Goal: Information Seeking & Learning: Learn about a topic

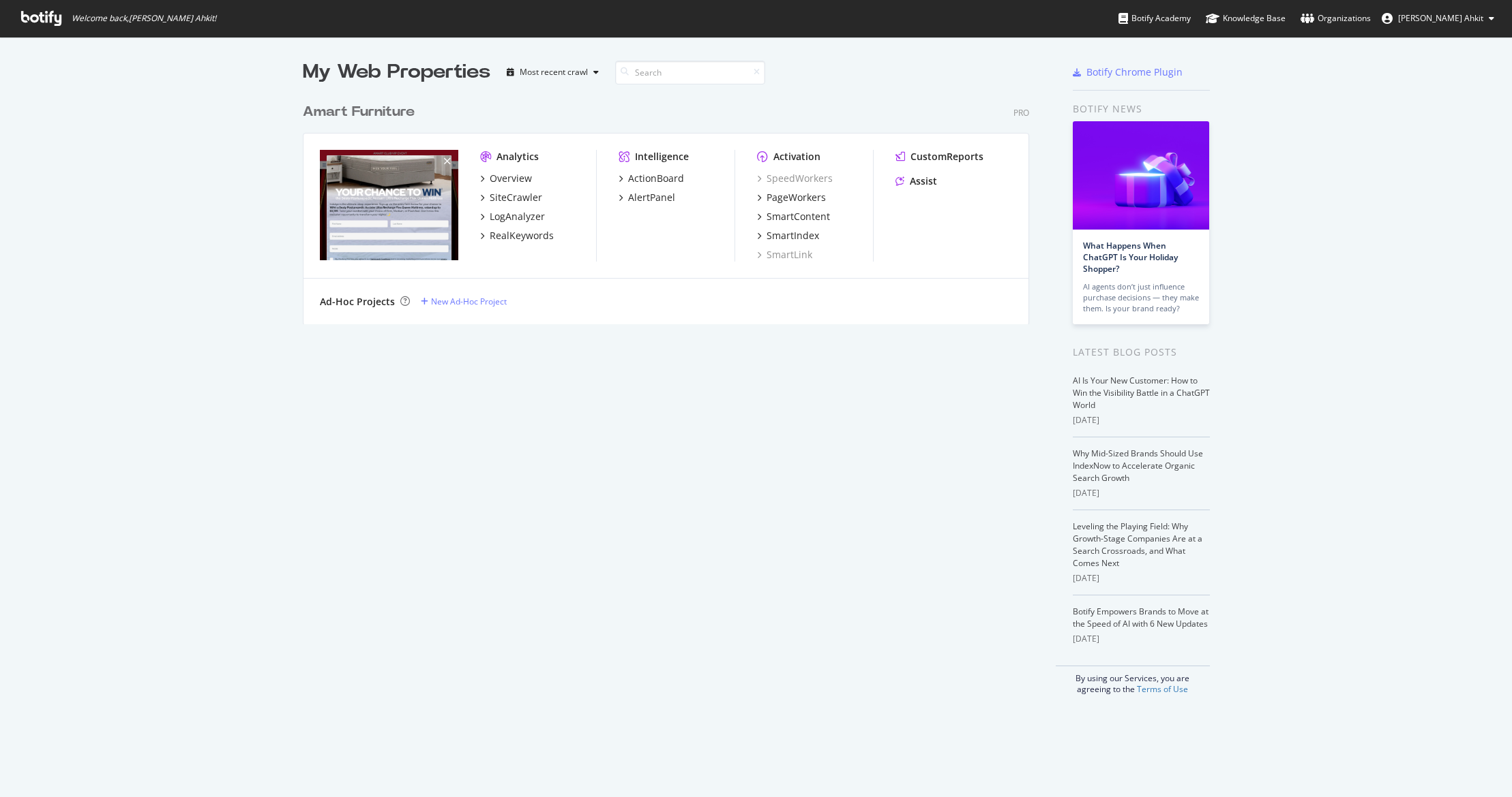
scroll to position [787, 1492]
click at [520, 199] on div "SiteCrawler" at bounding box center [516, 198] width 52 height 14
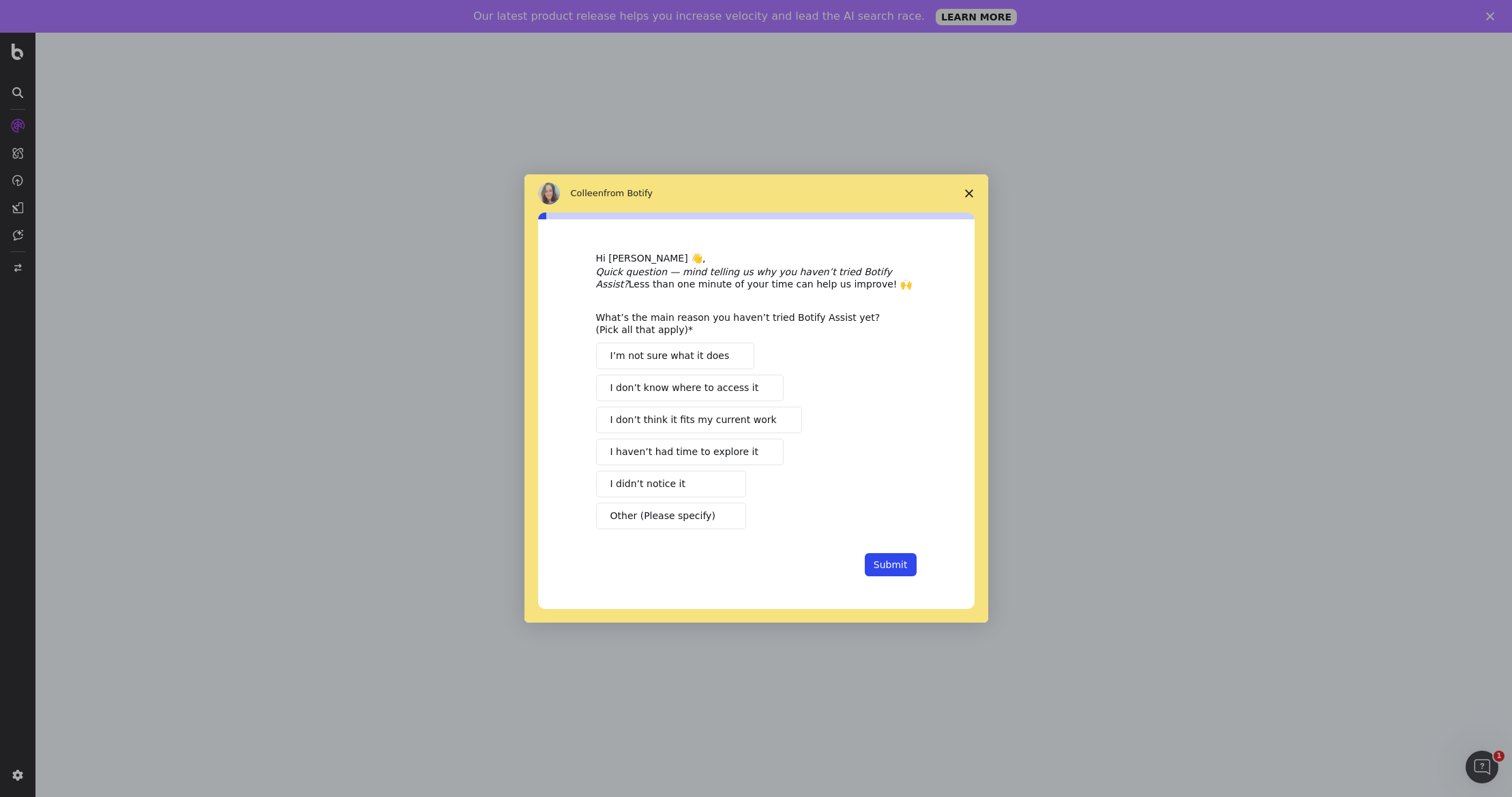
click at [963, 191] on span "Close survey" at bounding box center [968, 193] width 38 height 38
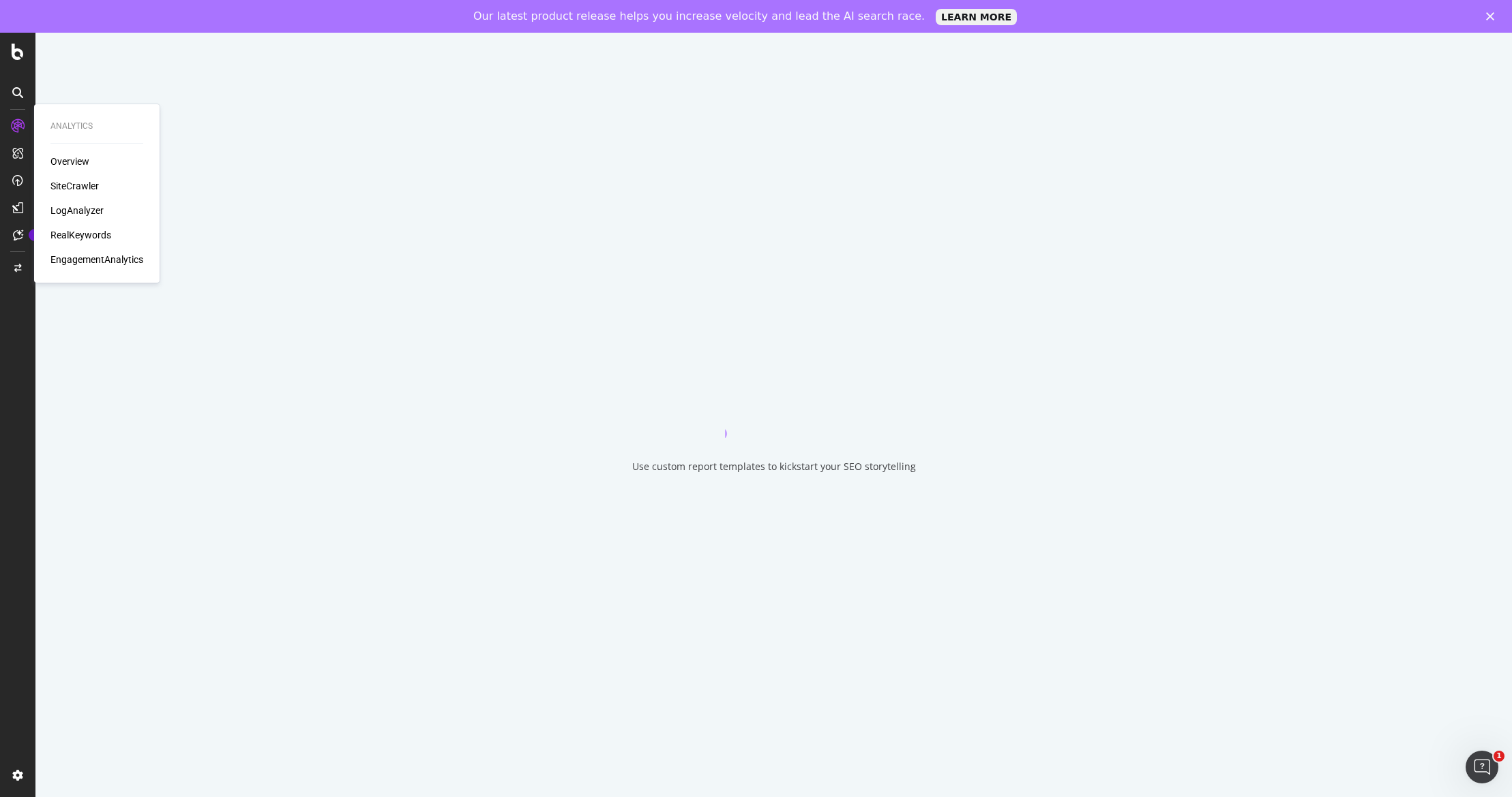
click at [80, 161] on div "Overview" at bounding box center [70, 161] width 39 height 14
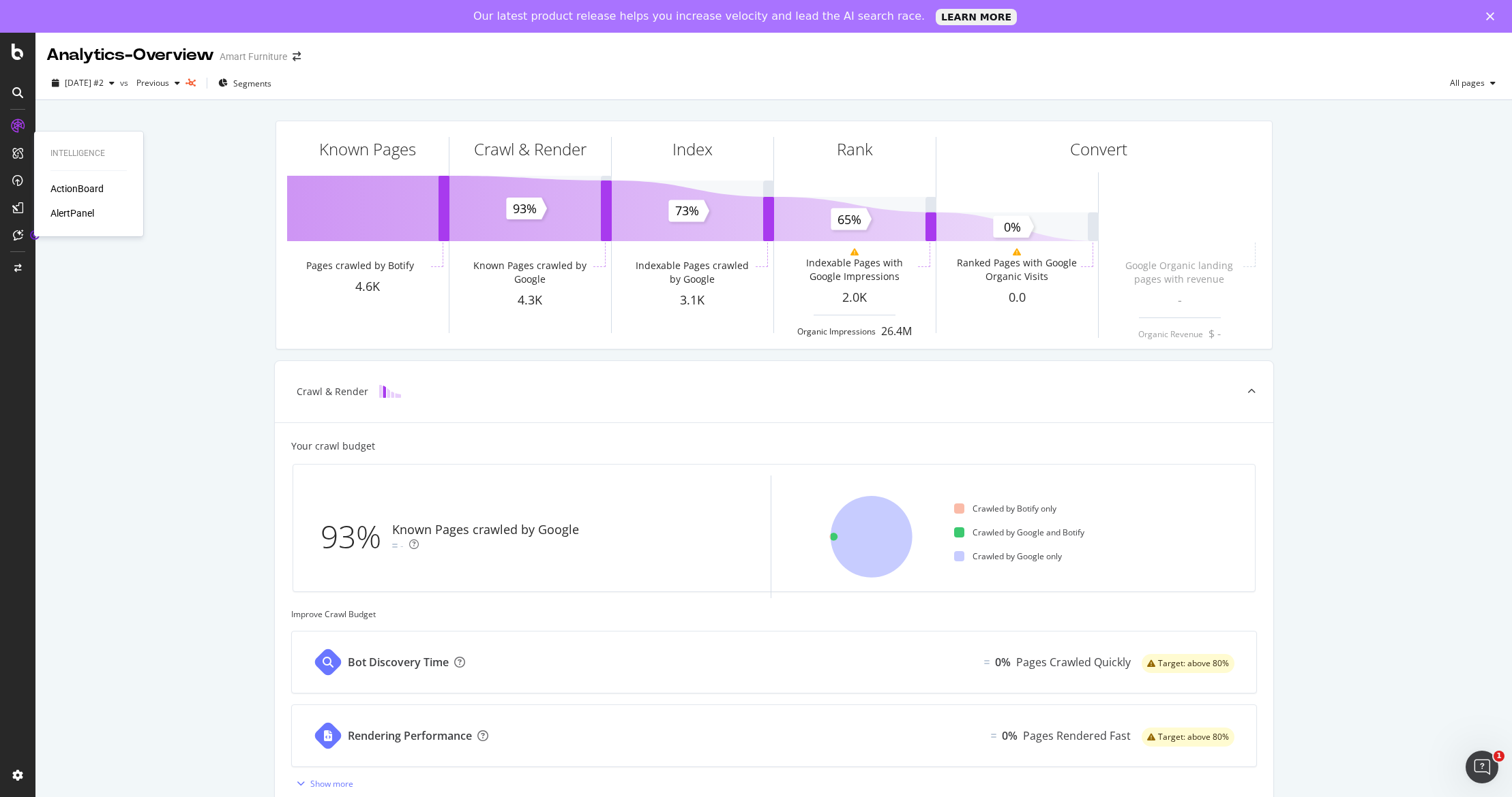
click at [69, 214] on div "AlertPanel" at bounding box center [73, 213] width 44 height 14
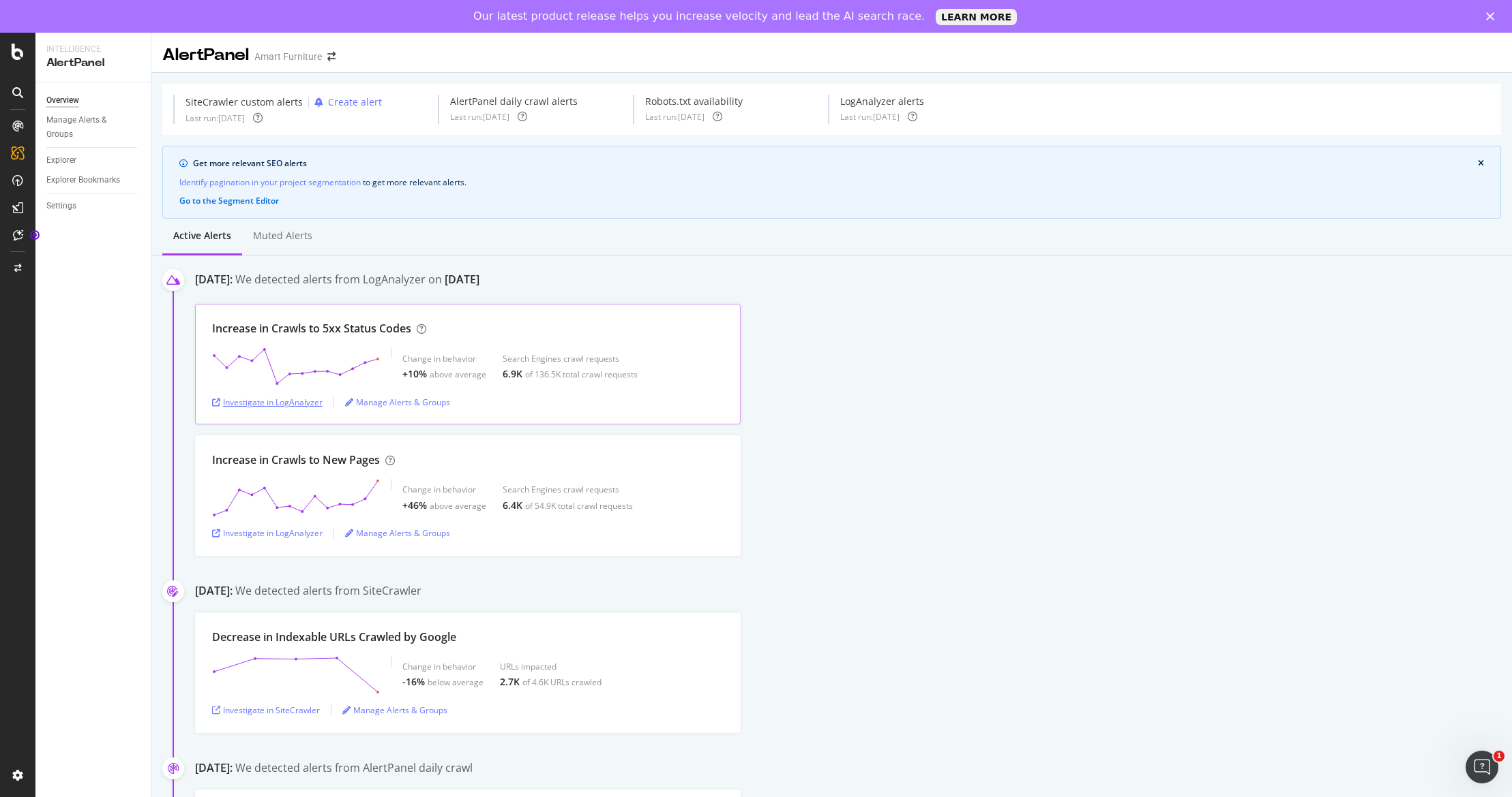
click at [301, 405] on div "Investigate in LogAnalyzer" at bounding box center [267, 402] width 111 height 12
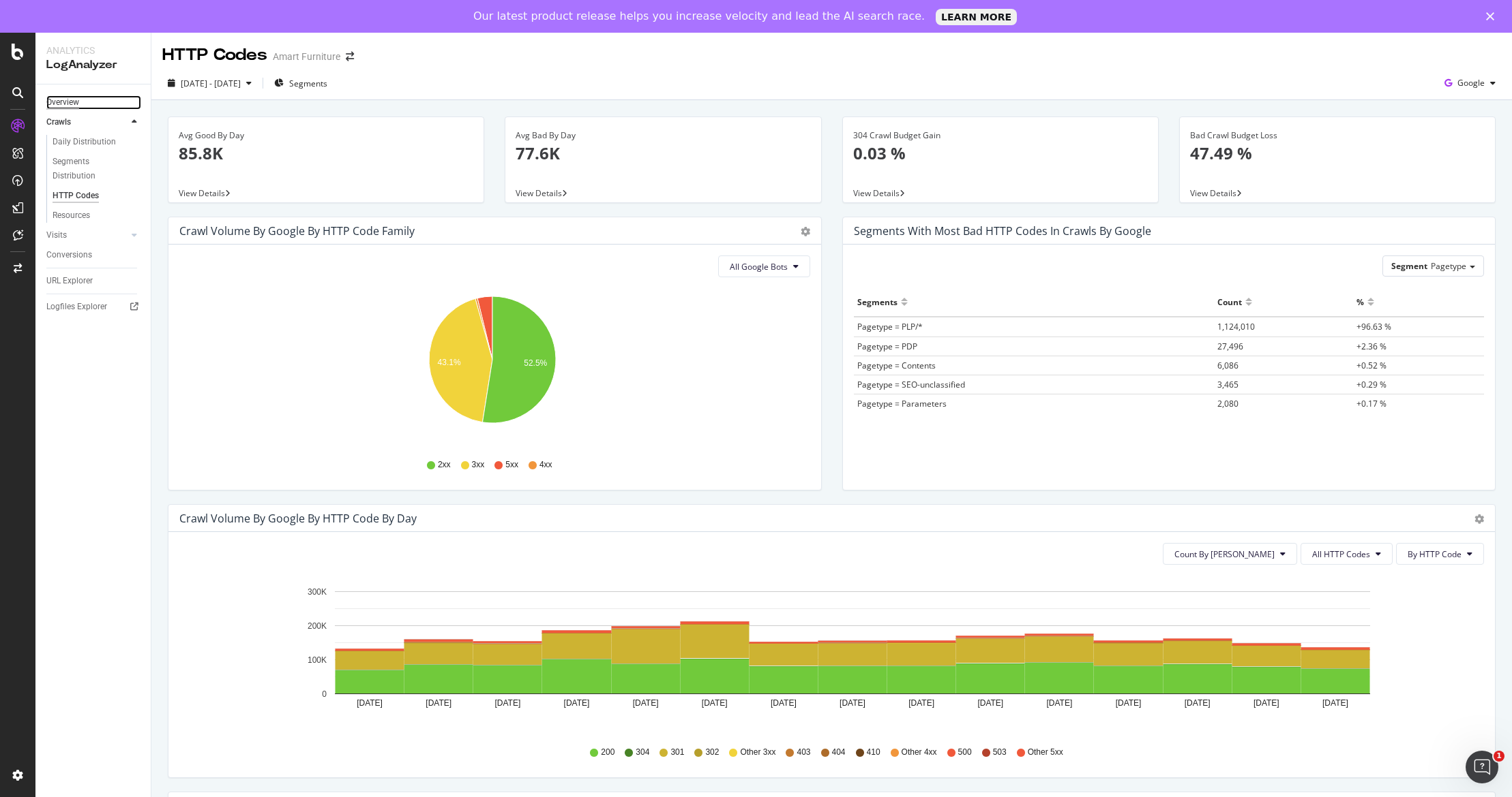
click at [63, 106] on div "Overview" at bounding box center [63, 102] width 33 height 14
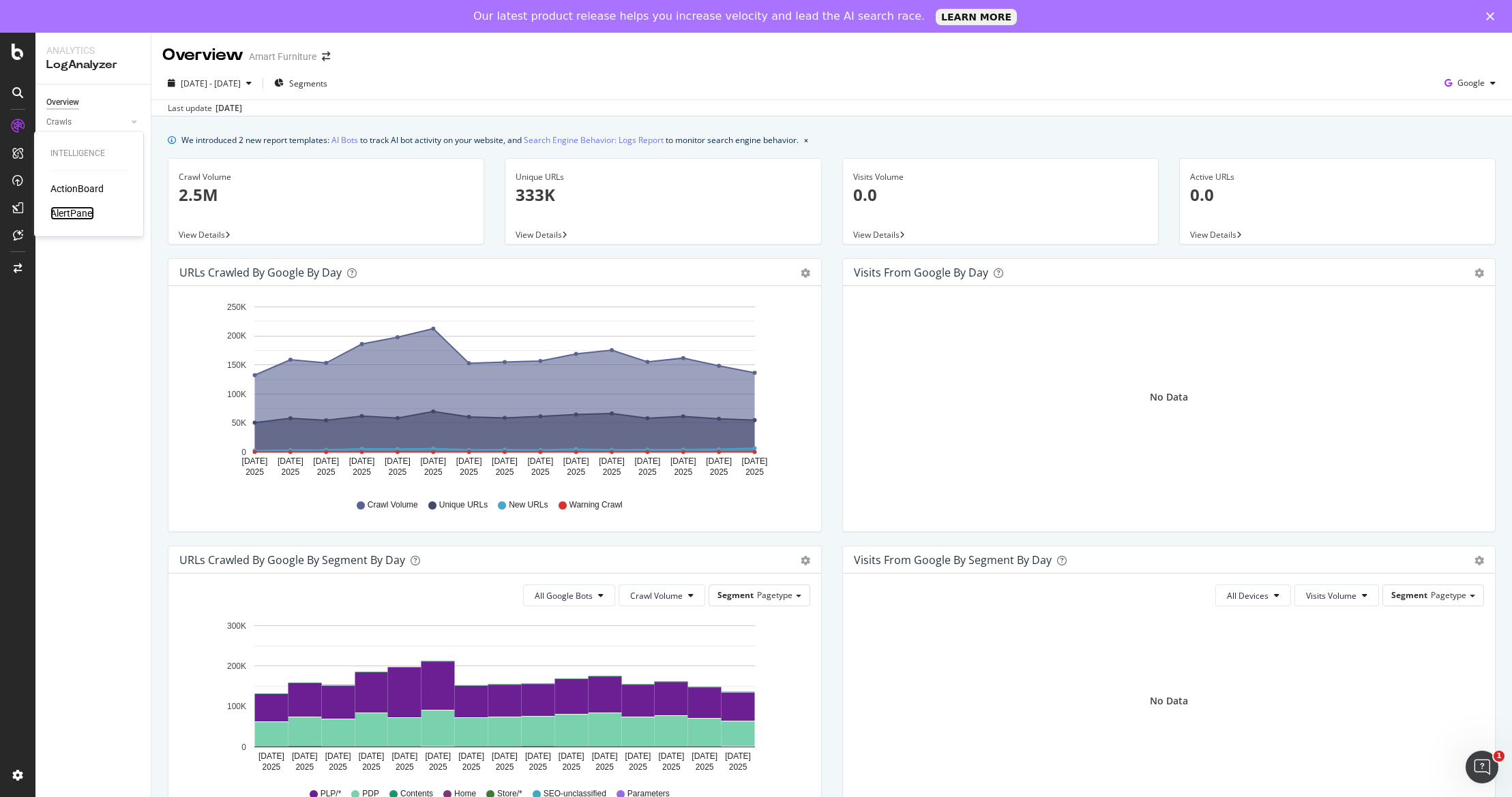
click at [61, 216] on div "AlertPanel" at bounding box center [73, 213] width 44 height 14
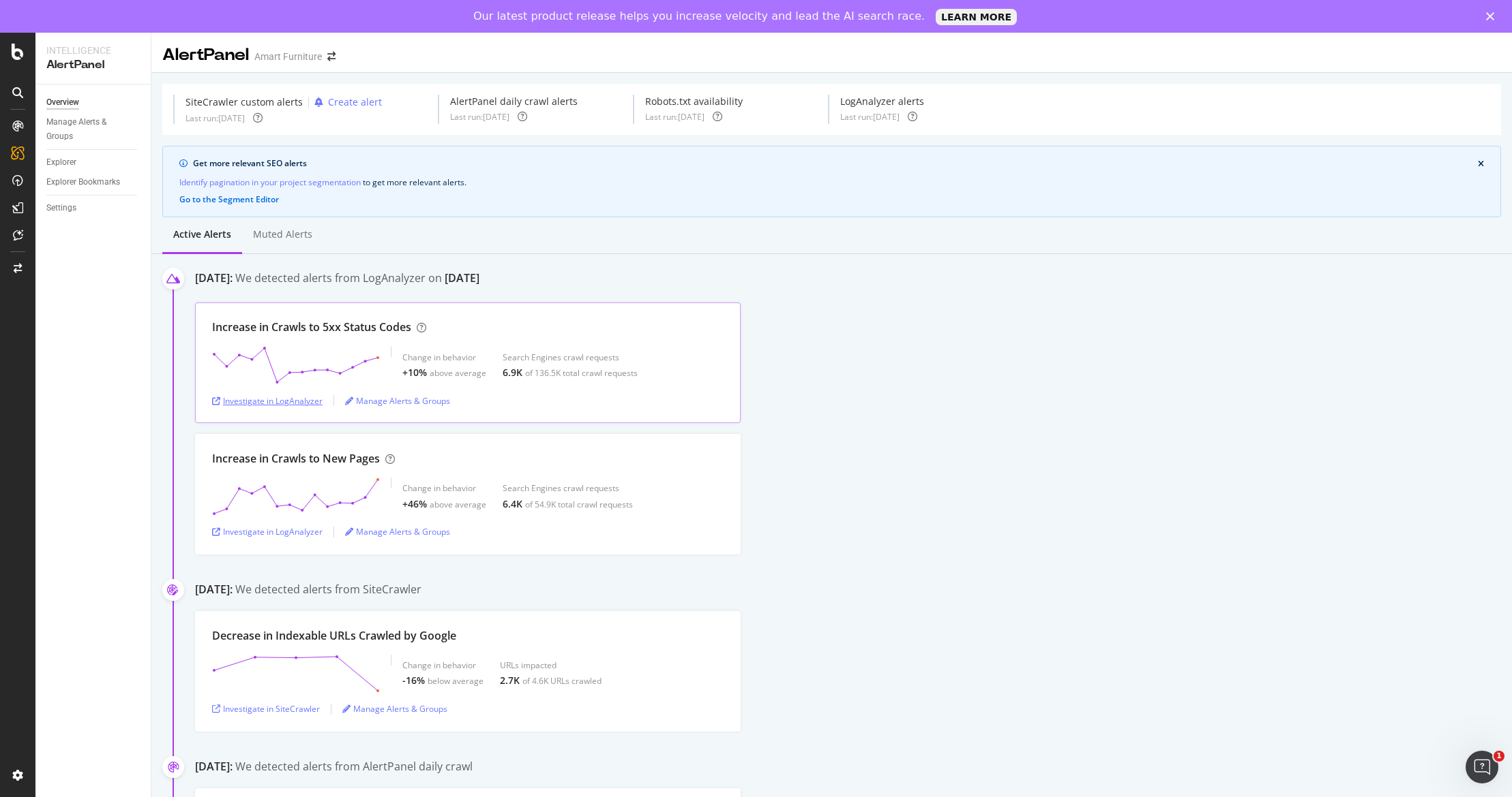
click at [244, 403] on div "Investigate in LogAnalyzer" at bounding box center [267, 401] width 111 height 12
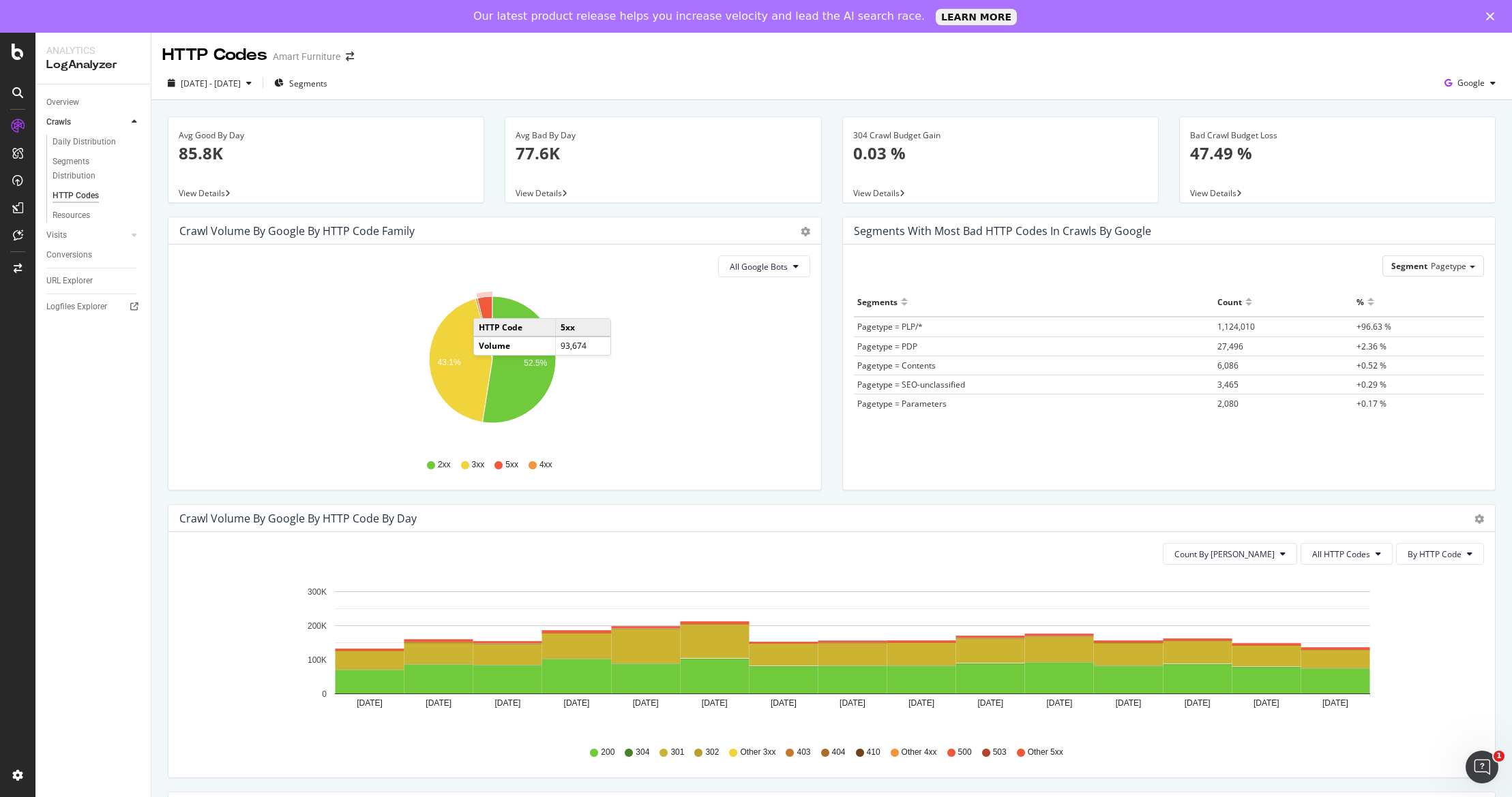
click at [487, 304] on icon "A chart." at bounding box center [485, 328] width 15 height 63
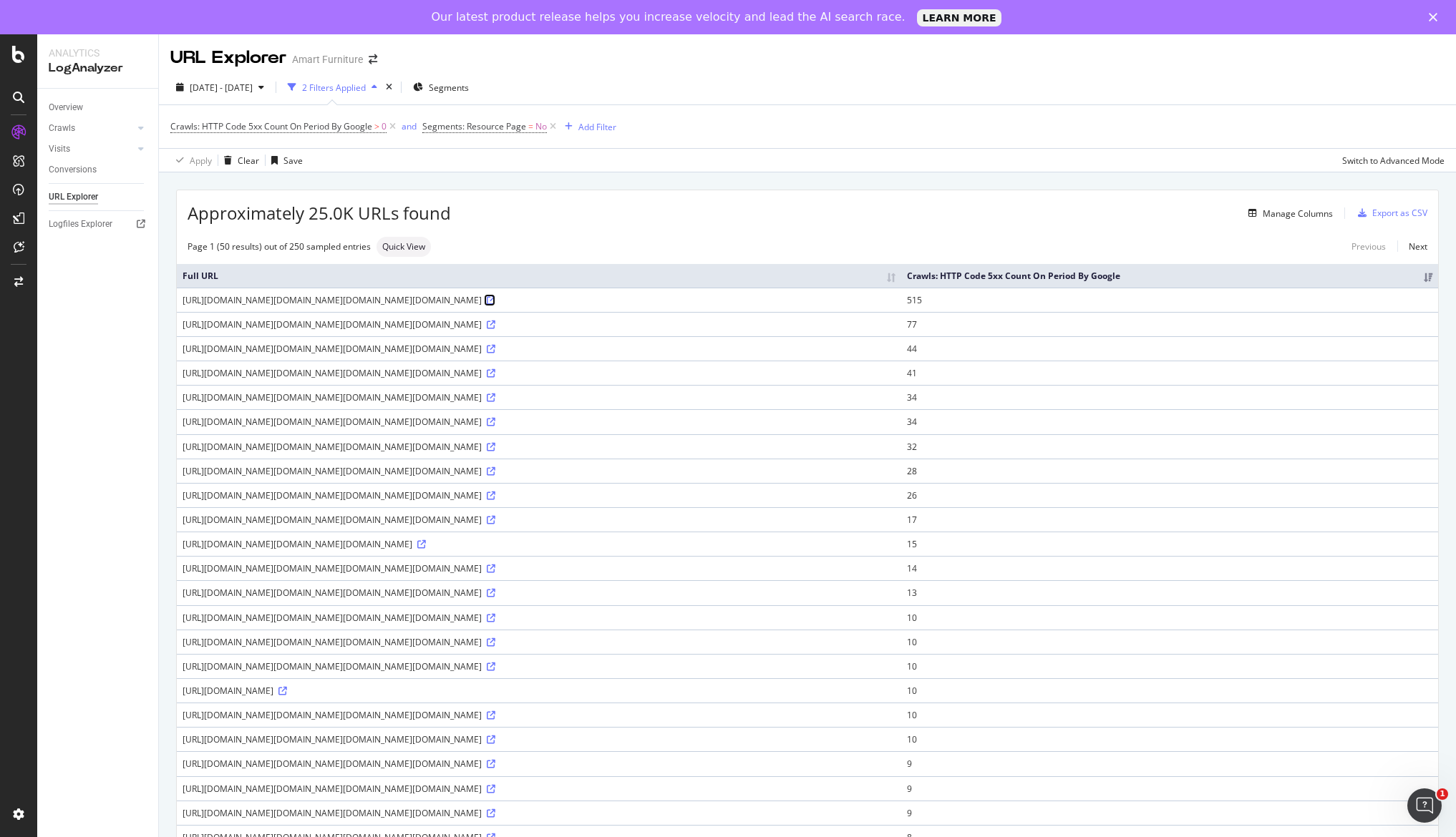
click at [487, 305] on icon at bounding box center [491, 301] width 9 height 9
